Goal: Navigation & Orientation: Find specific page/section

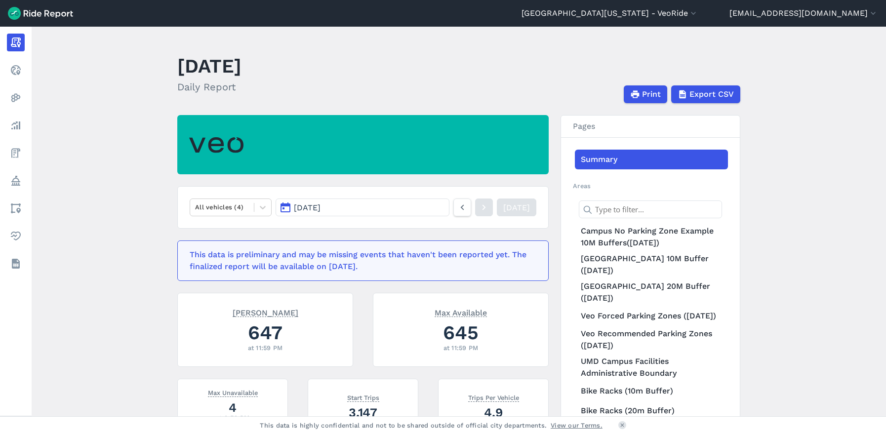
click at [672, 4] on header "[GEOGRAPHIC_DATA][US_STATE] - [GEOGRAPHIC_DATA] All Service Areas [GEOGRAPHIC_D…" at bounding box center [443, 13] width 886 height 27
click at [673, 11] on button "[GEOGRAPHIC_DATA][US_STATE] - VeoRide" at bounding box center [610, 13] width 177 height 12
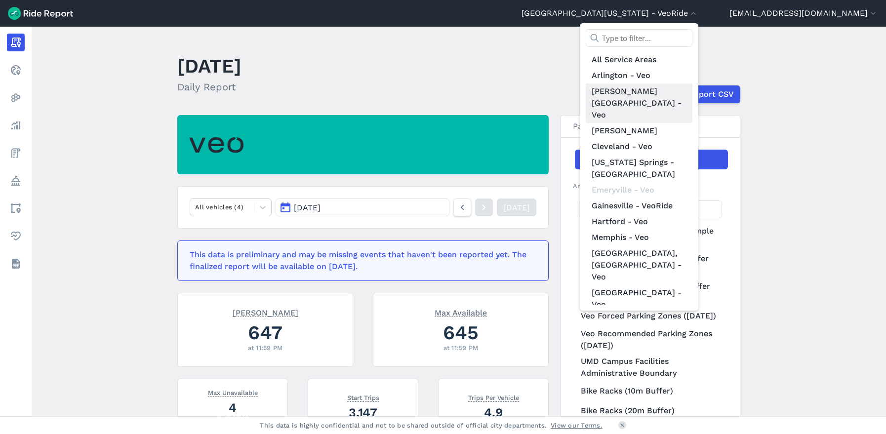
click at [672, 88] on link "[PERSON_NAME][GEOGRAPHIC_DATA] - Veo" at bounding box center [639, 103] width 107 height 40
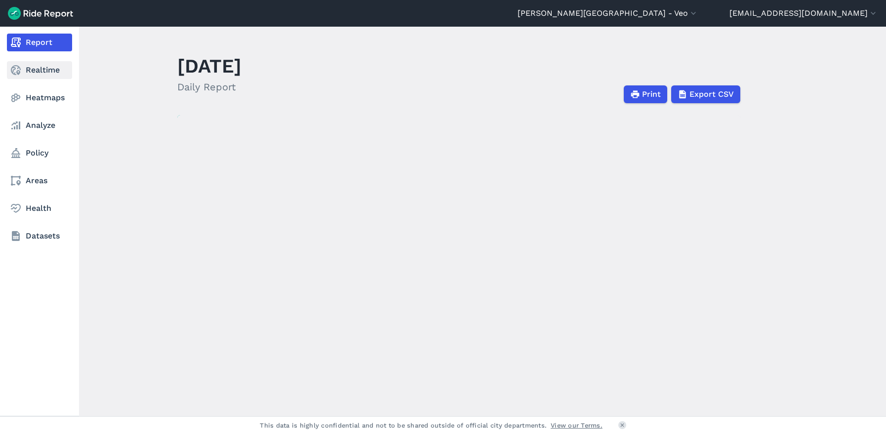
click at [14, 71] on icon at bounding box center [16, 70] width 12 height 12
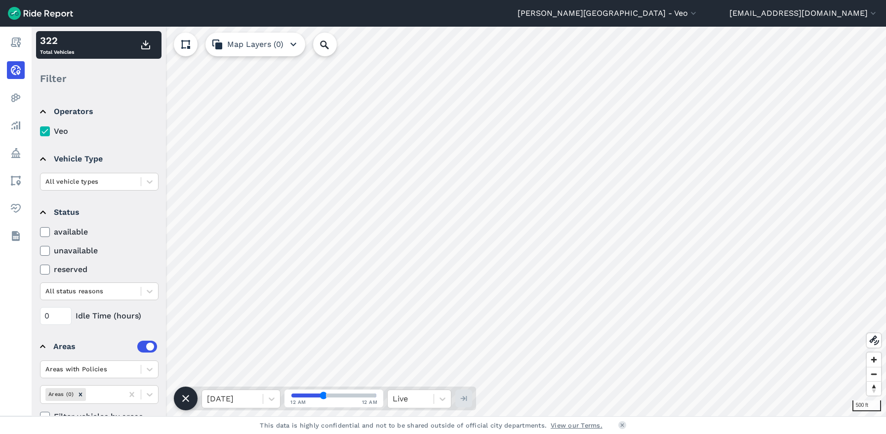
scroll to position [23, 0]
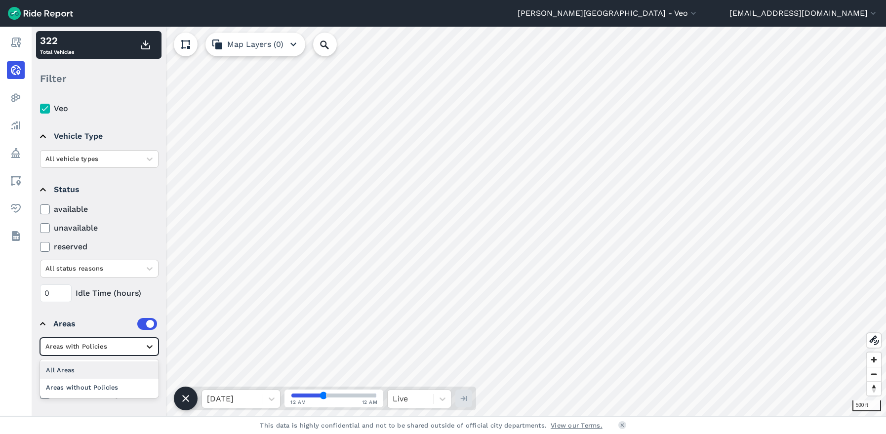
click at [149, 349] on icon at bounding box center [150, 347] width 10 height 10
click at [94, 64] on div "Filter" at bounding box center [98, 78] width 125 height 31
click at [40, 209] on details "Status available unavailable reserved All status reasons 0 Idle Time (hours)" at bounding box center [98, 239] width 125 height 134
click at [45, 212] on icon at bounding box center [45, 209] width 9 height 10
click at [40, 210] on input "available" at bounding box center [40, 207] width 0 height 6
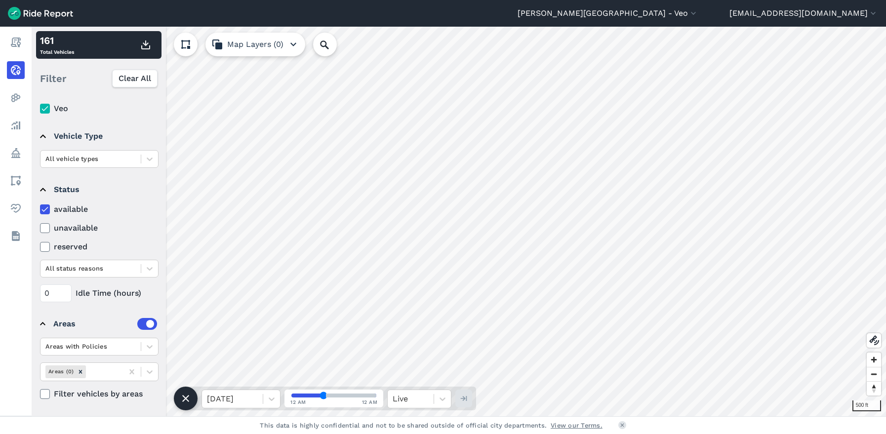
click at [44, 229] on use at bounding box center [44, 228] width 6 height 5
click at [40, 229] on input "unavailable" at bounding box center [40, 225] width 0 height 6
click at [42, 207] on icon at bounding box center [45, 209] width 9 height 10
click at [40, 207] on input "available" at bounding box center [40, 207] width 0 height 6
click at [44, 209] on icon at bounding box center [45, 209] width 9 height 10
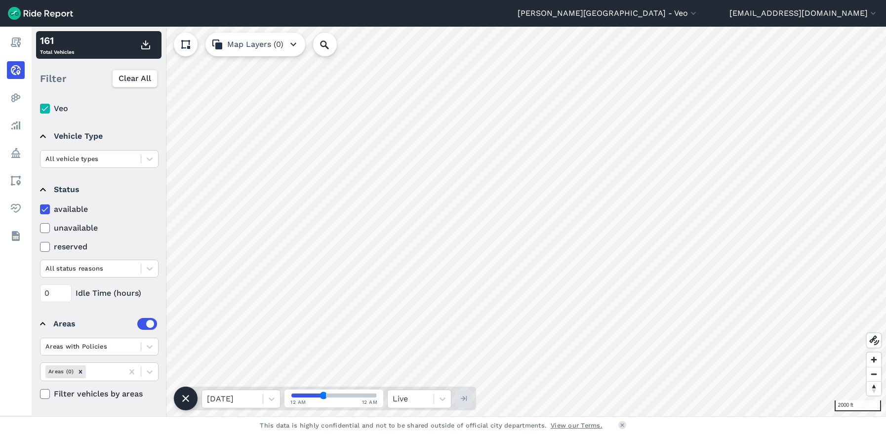
click at [40, 209] on input "available" at bounding box center [40, 207] width 0 height 6
click at [44, 209] on icon at bounding box center [45, 209] width 9 height 10
click at [40, 209] on input "available" at bounding box center [40, 207] width 0 height 6
click at [44, 209] on icon at bounding box center [45, 209] width 9 height 10
click at [40, 209] on input "available" at bounding box center [40, 207] width 0 height 6
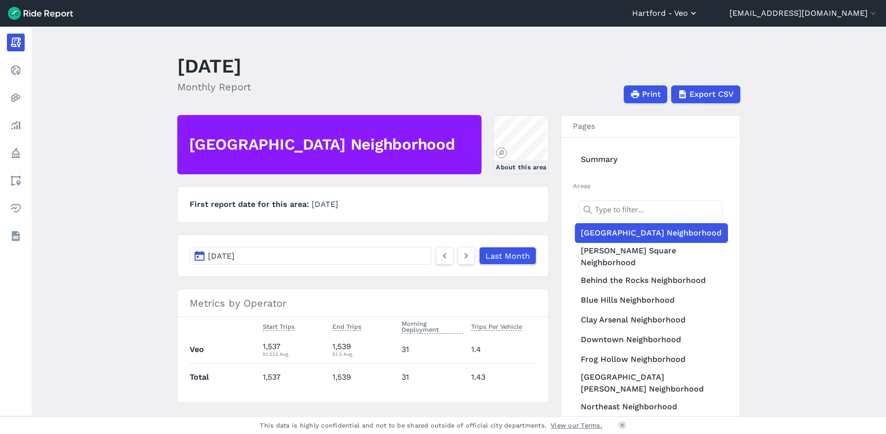
click at [698, 10] on button "Hartford - Veo" at bounding box center [665, 13] width 66 height 12
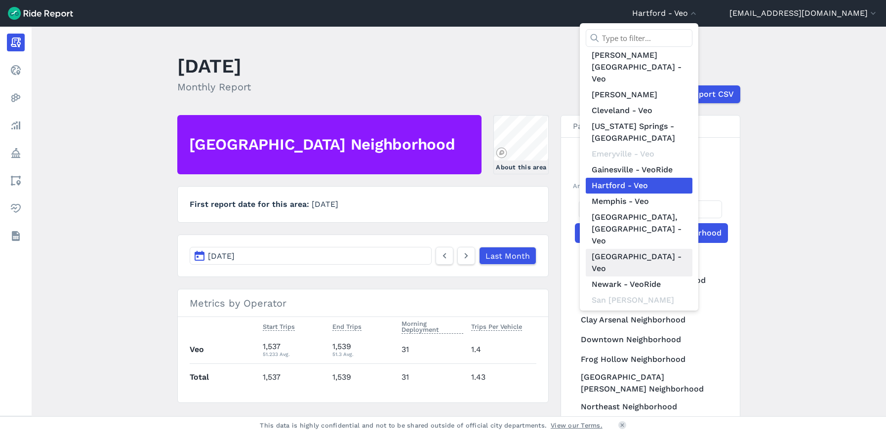
scroll to position [126, 0]
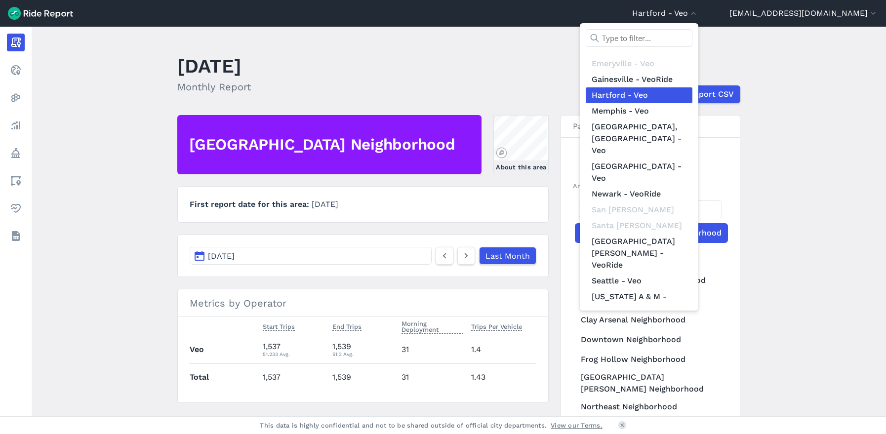
click at [646, 356] on link "[GEOGRAPHIC_DATA][US_STATE] - VeoRide" at bounding box center [639, 370] width 107 height 28
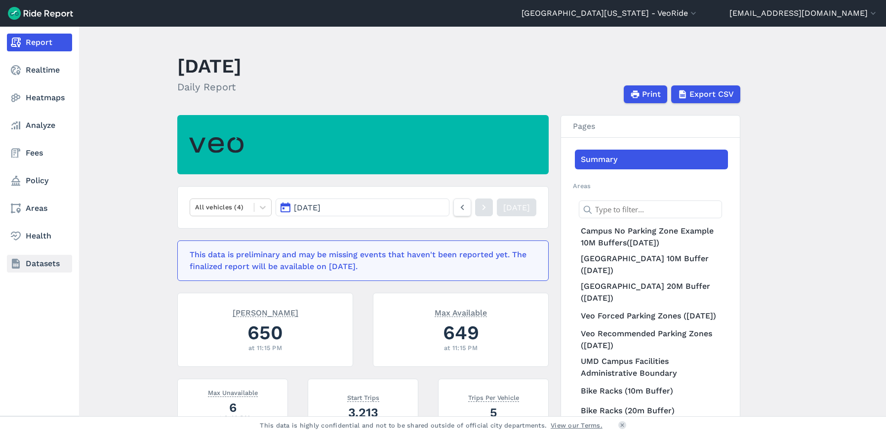
click at [58, 257] on link "Datasets" at bounding box center [39, 264] width 65 height 18
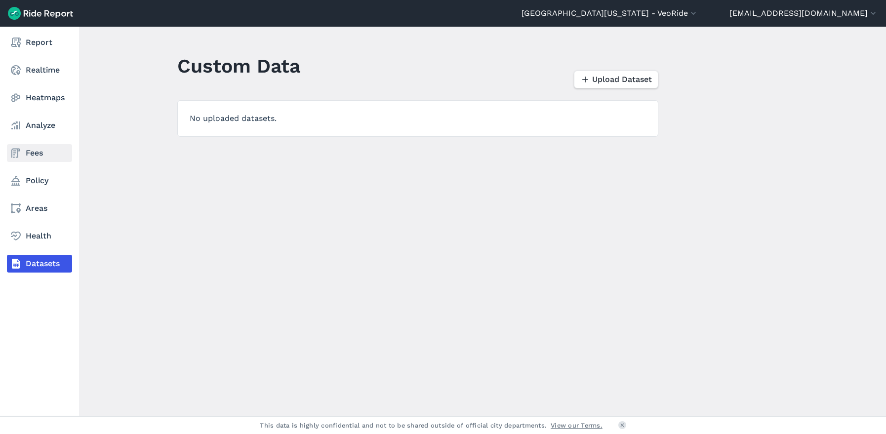
click at [35, 149] on link "Fees" at bounding box center [39, 153] width 65 height 18
